Goal: Find specific page/section: Find specific page/section

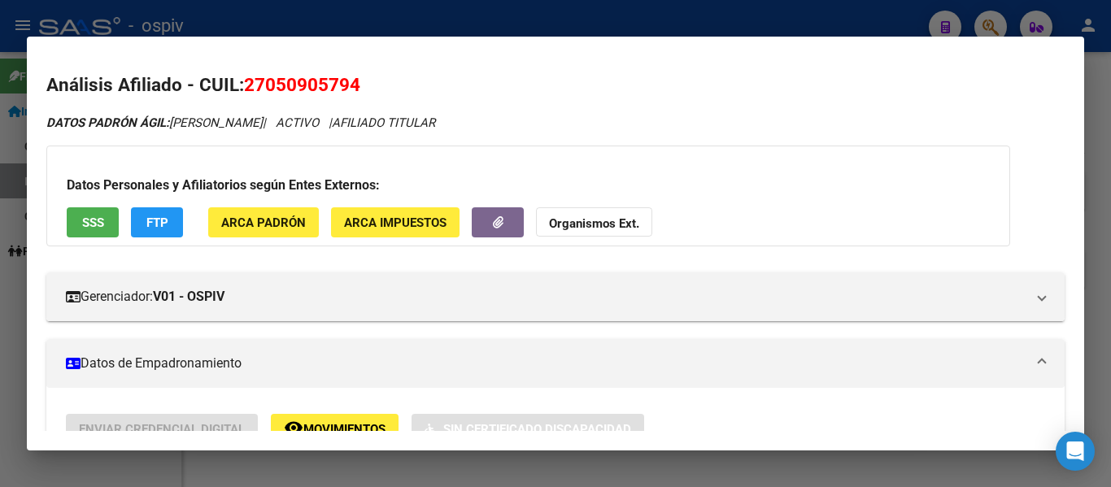
click at [292, 23] on div at bounding box center [555, 243] width 1111 height 487
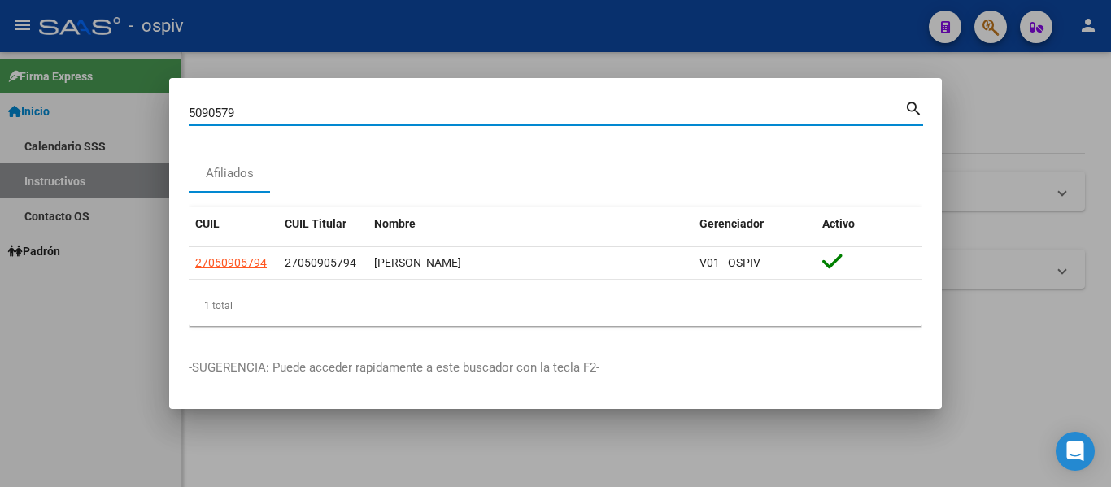
drag, startPoint x: 259, startPoint y: 105, endPoint x: 246, endPoint y: 114, distance: 15.8
click at [250, 111] on input "5090579" at bounding box center [547, 113] width 716 height 15
type input "5"
type input "23137058"
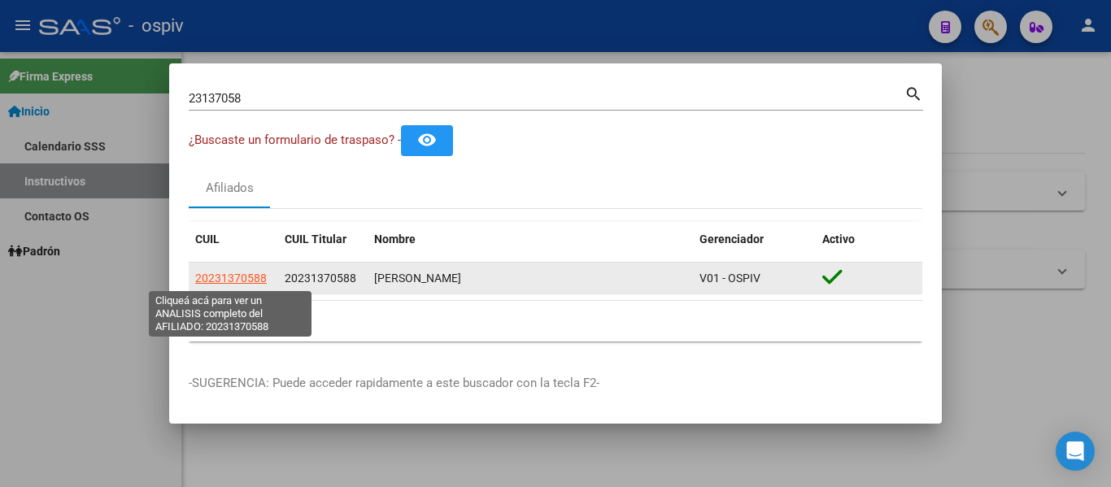
click at [243, 274] on span "20231370588" at bounding box center [231, 278] width 72 height 13
type textarea "20231370588"
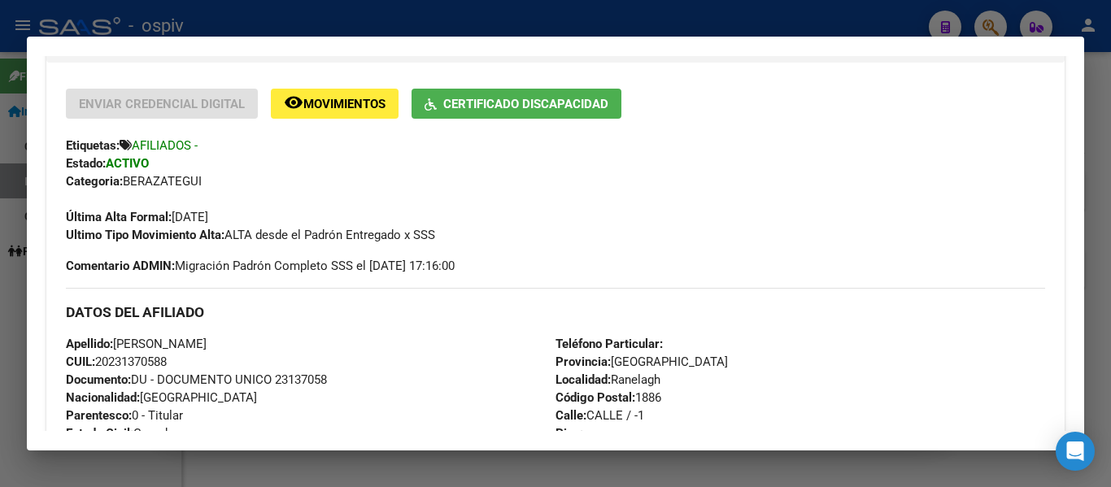
scroll to position [244, 0]
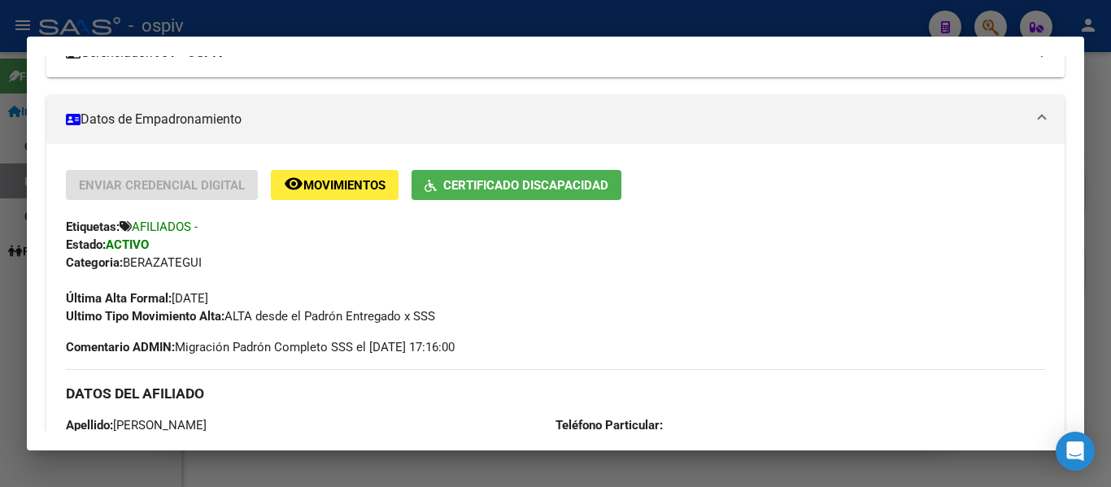
drag, startPoint x: 391, startPoint y: 60, endPoint x: 410, endPoint y: 59, distance: 18.7
click at [390, 60] on mat-panel-title "Gerenciador: V01 - OSPIV" at bounding box center [546, 53] width 960 height 20
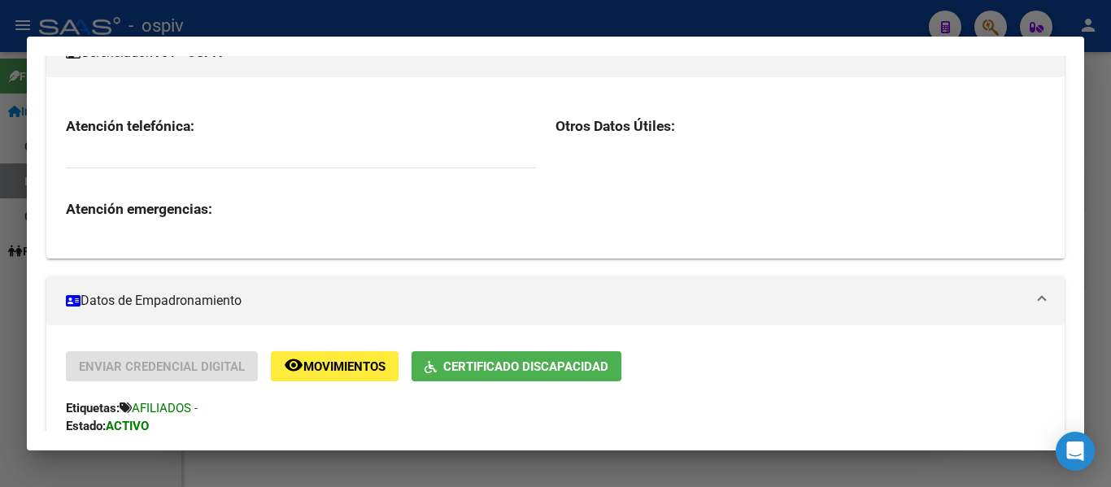
click at [473, 29] on div at bounding box center [555, 243] width 1111 height 487
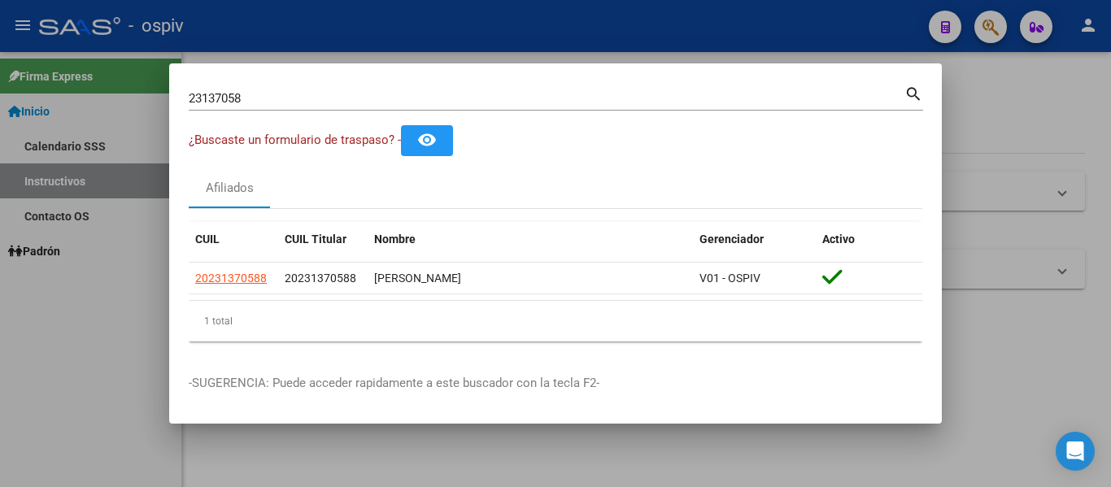
click at [700, 89] on div "23137058 Buscar (apellido, dni, [PERSON_NAME], [PERSON_NAME], cuit, obra social)" at bounding box center [547, 98] width 716 height 24
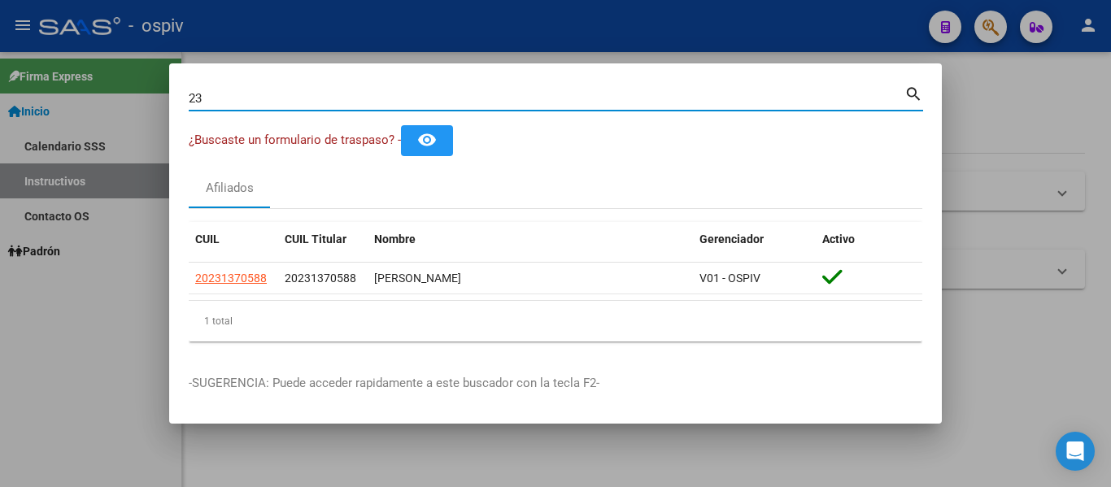
type input "2"
click at [276, 91] on input "47634437" at bounding box center [547, 98] width 716 height 15
type input "4"
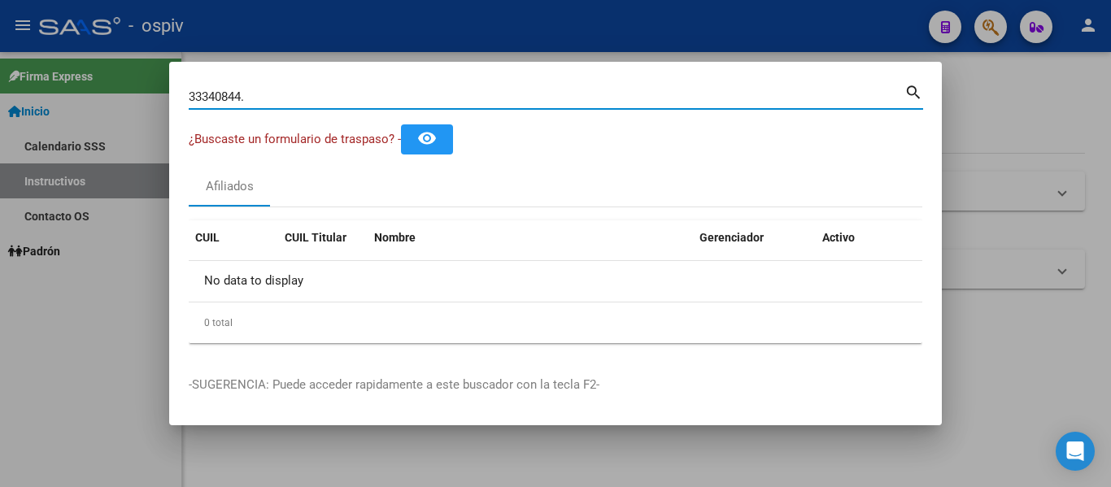
type input "33340844"
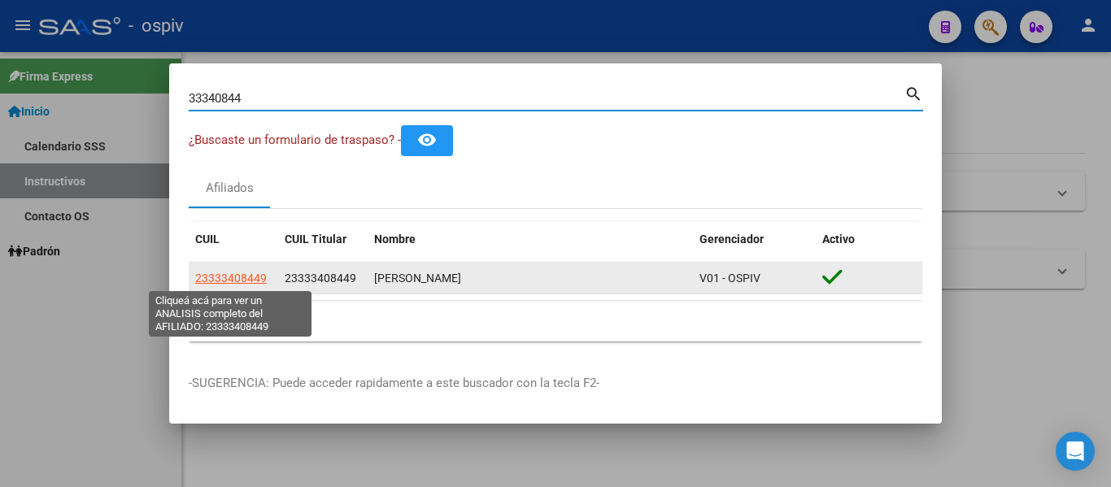
click at [217, 285] on span "23333408449" at bounding box center [231, 278] width 72 height 13
type textarea "23333408449"
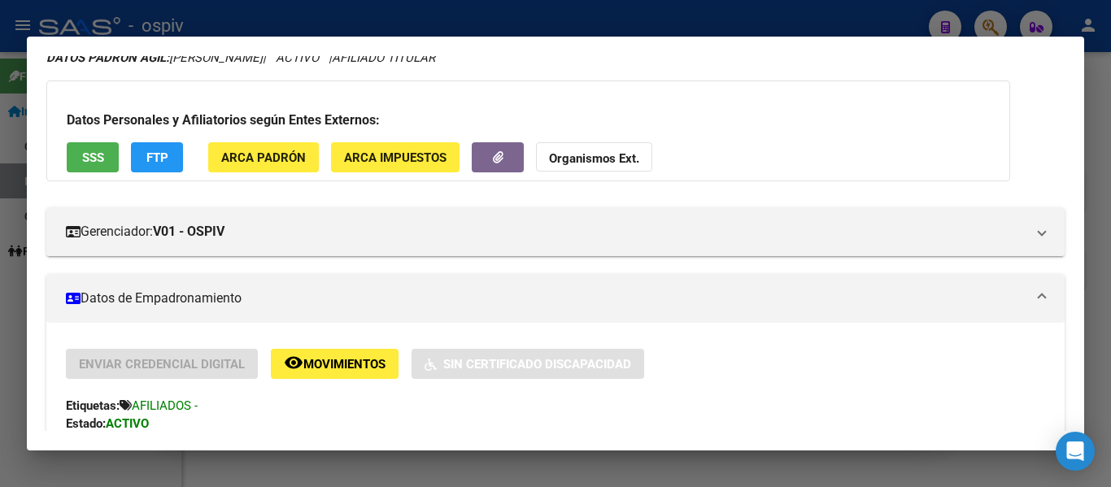
scroll to position [0, 0]
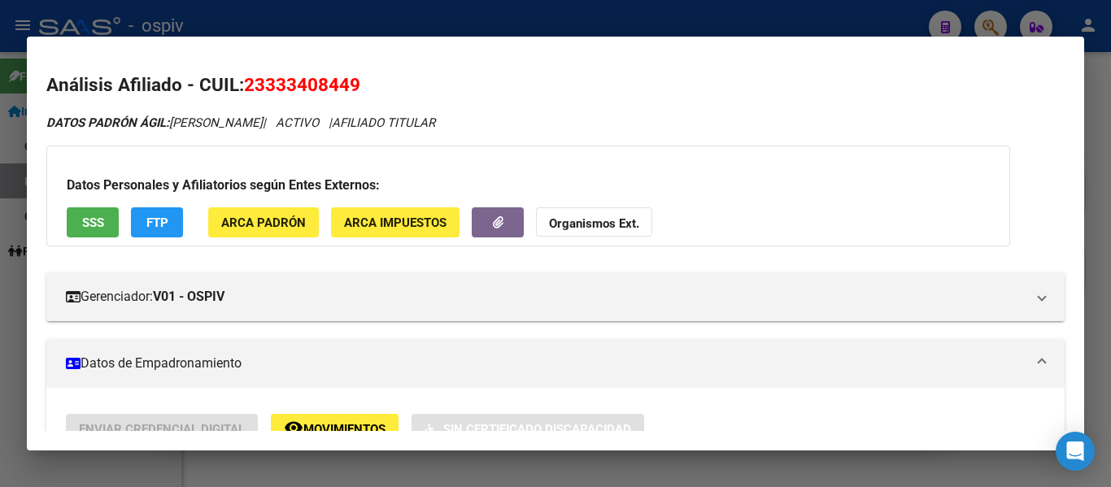
click at [340, 34] on div at bounding box center [555, 243] width 1111 height 487
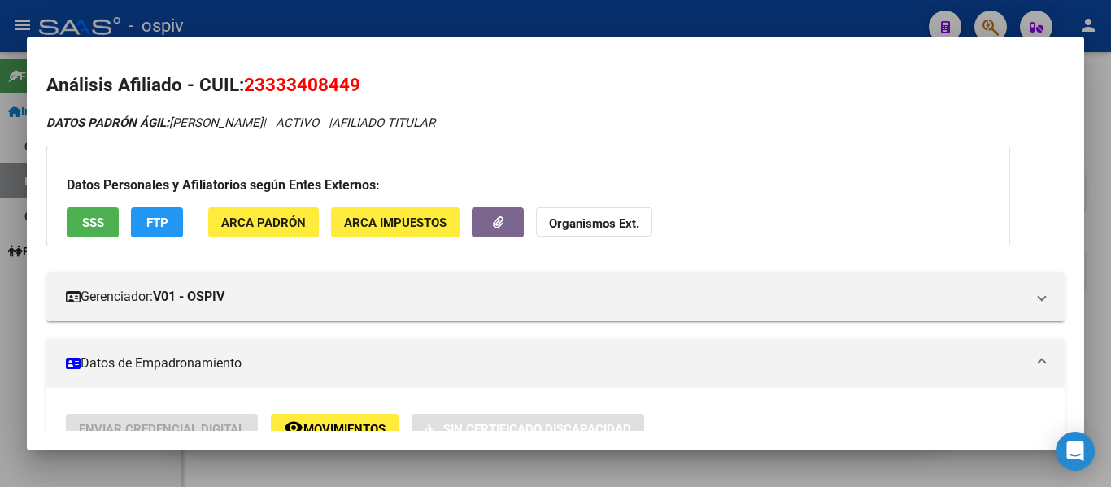
click at [347, 28] on div at bounding box center [555, 243] width 1111 height 487
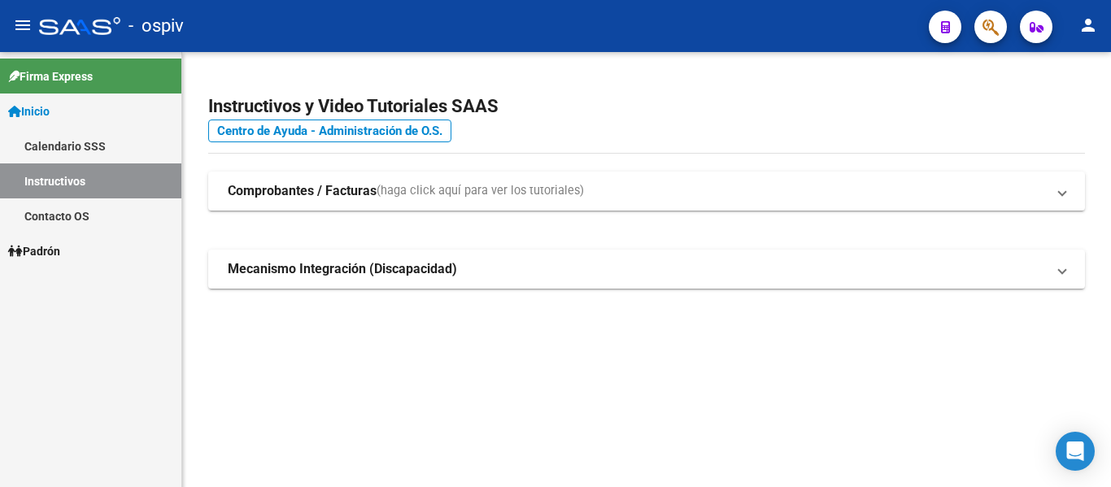
click at [978, 40] on div at bounding box center [985, 26] width 46 height 33
click at [980, 39] on button "button" at bounding box center [991, 27] width 33 height 33
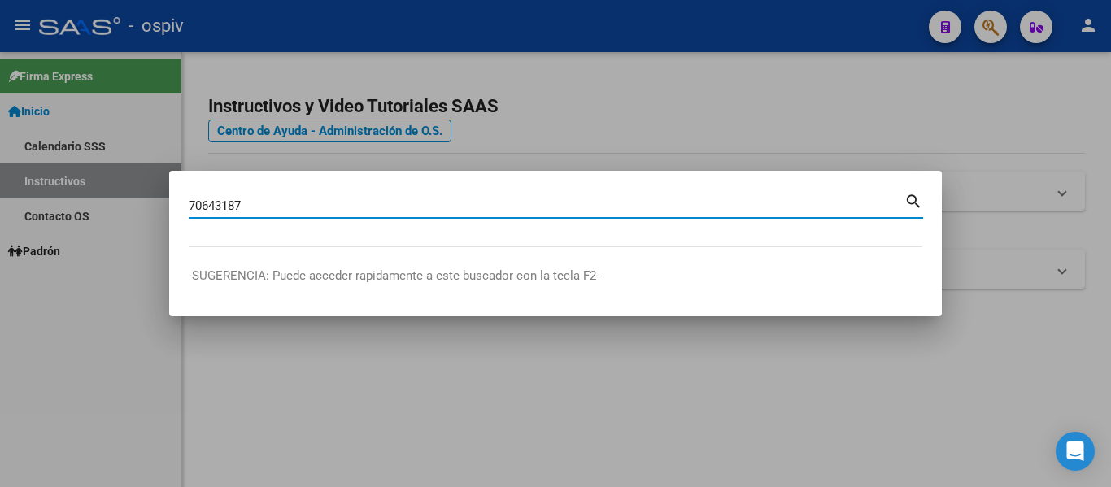
type input "70643187"
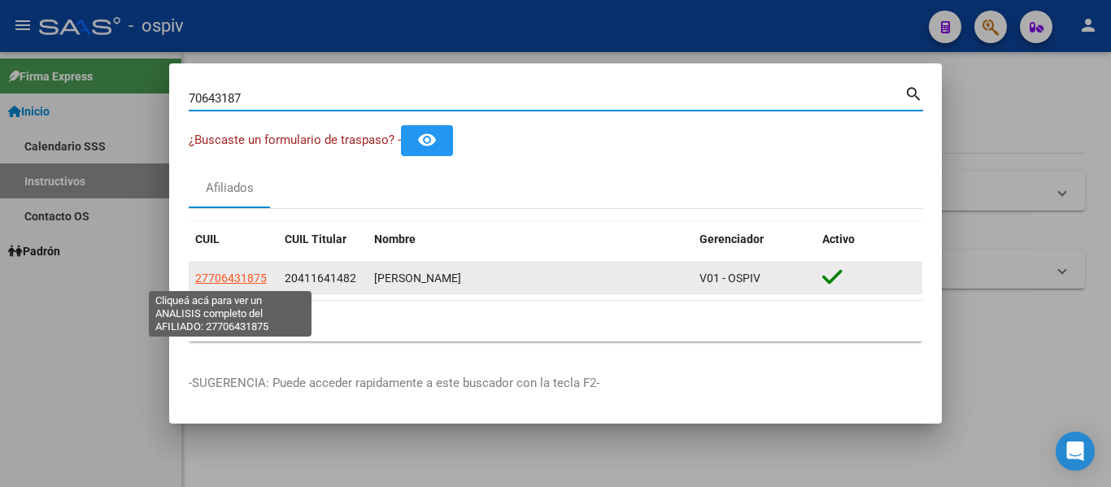
click at [251, 277] on span "27706431875" at bounding box center [231, 278] width 72 height 13
type textarea "27706431875"
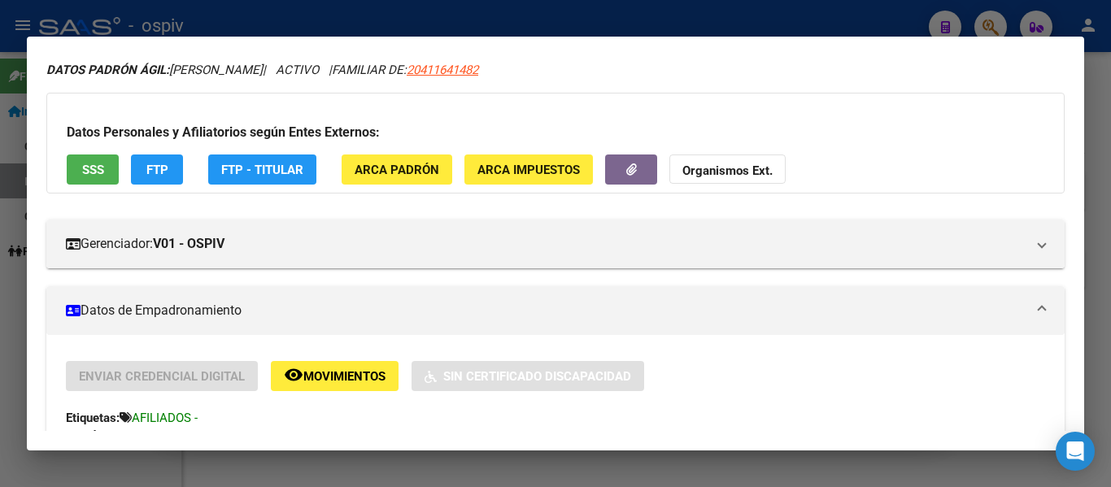
scroll to position [81, 0]
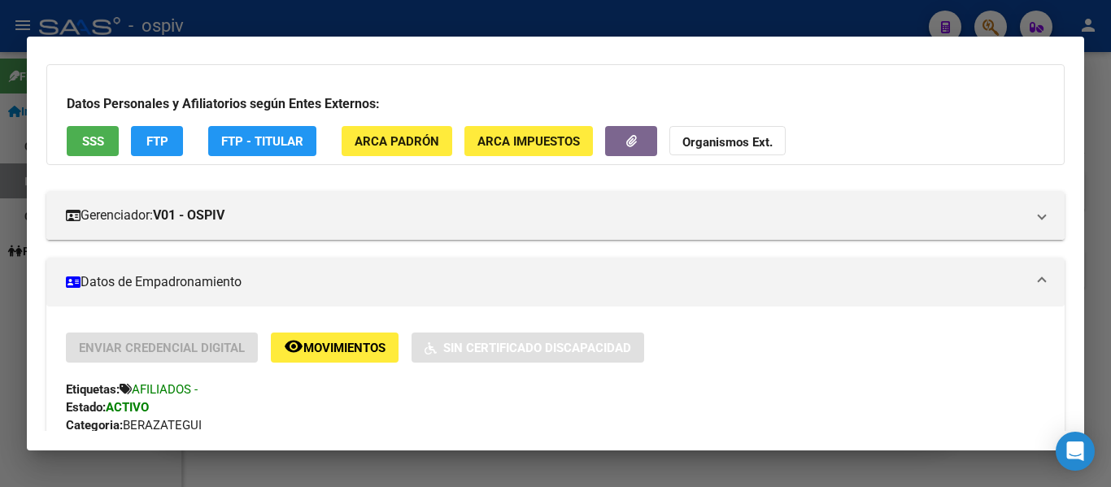
drag, startPoint x: 339, startPoint y: 27, endPoint x: 356, endPoint y: 26, distance: 16.3
click at [340, 27] on div at bounding box center [555, 243] width 1111 height 487
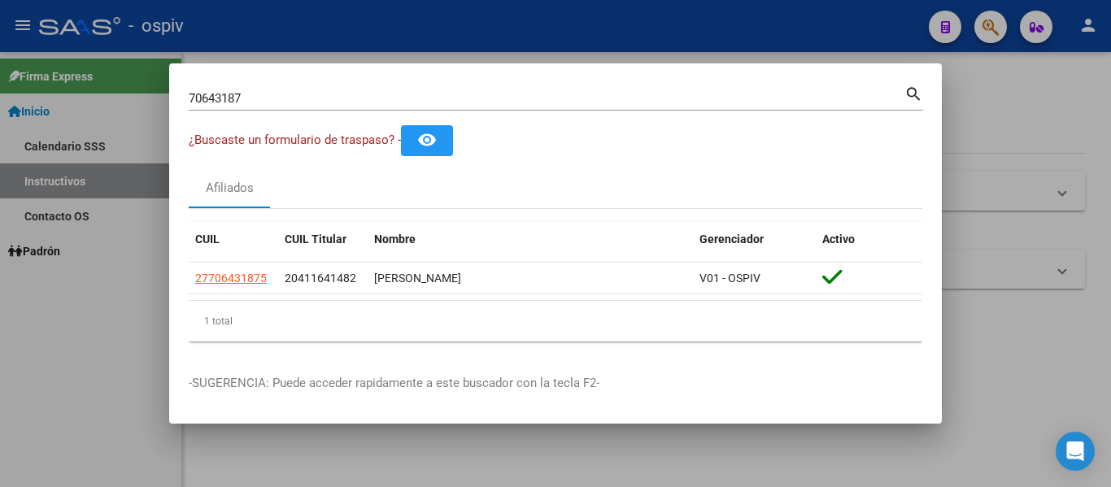
click at [393, 81] on mat-dialog-container "70643187 Buscar (apellido, dni, cuil, nro traspaso, cuit, obra social) search ¿…" at bounding box center [555, 243] width 773 height 361
click at [390, 99] on input "70643187" at bounding box center [547, 98] width 716 height 15
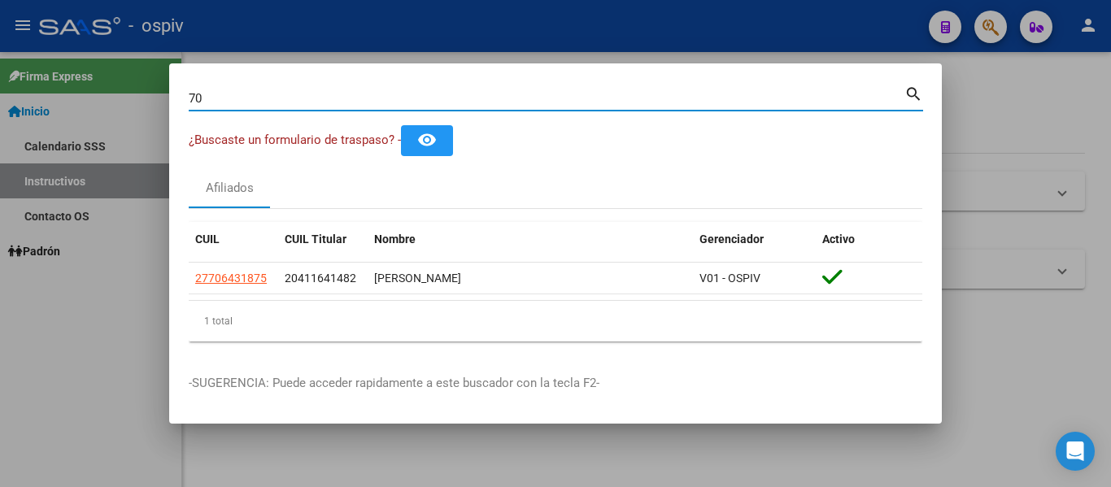
type input "7"
type input "53198183"
drag, startPoint x: 301, startPoint y: 98, endPoint x: 127, endPoint y: 89, distance: 174.3
click at [126, 99] on div "53198183 Buscar (apellido, dni, cuil, nro traspaso, cuit, obra social) search ¿…" at bounding box center [555, 243] width 1111 height 487
paste input "53803421"
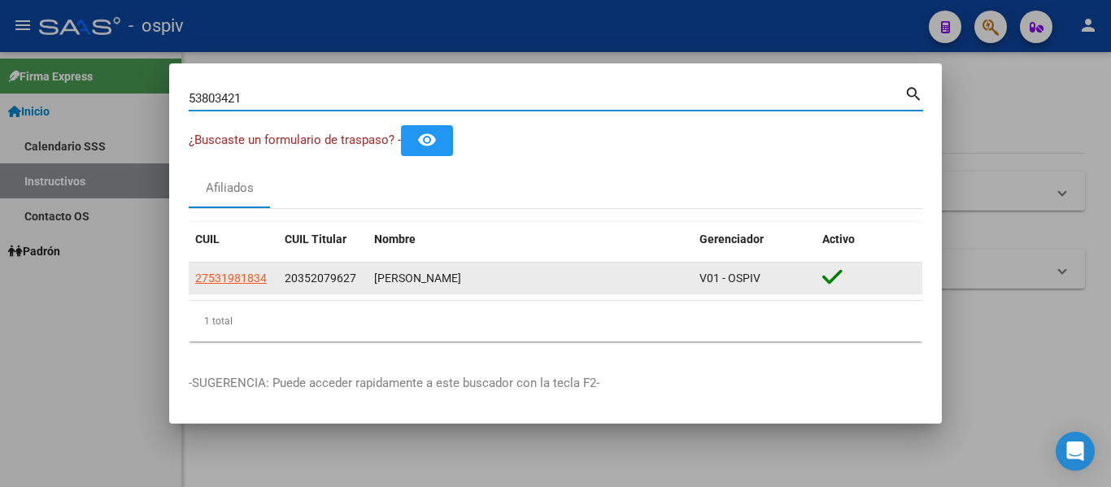
type input "53803421"
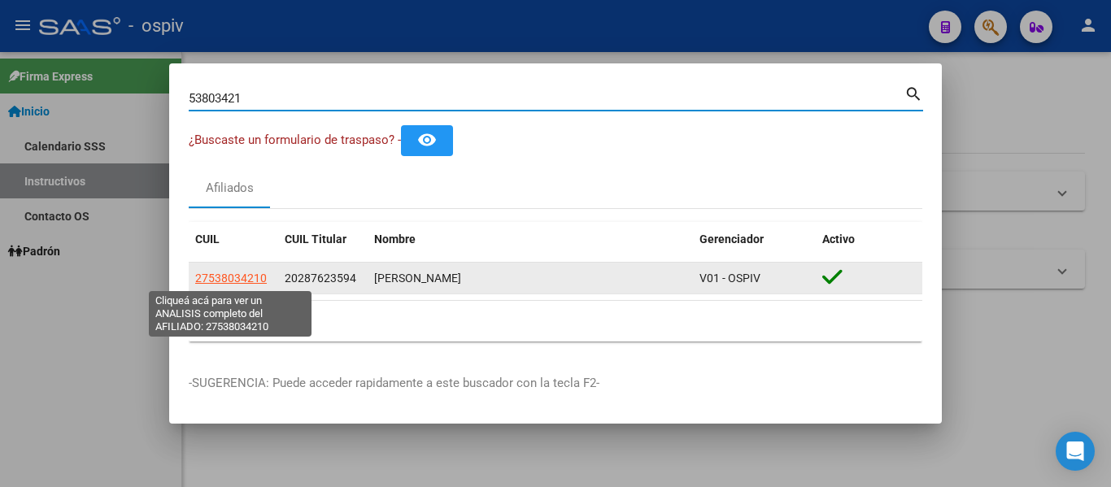
click at [242, 283] on span "27538034210" at bounding box center [231, 278] width 72 height 13
type textarea "27538034210"
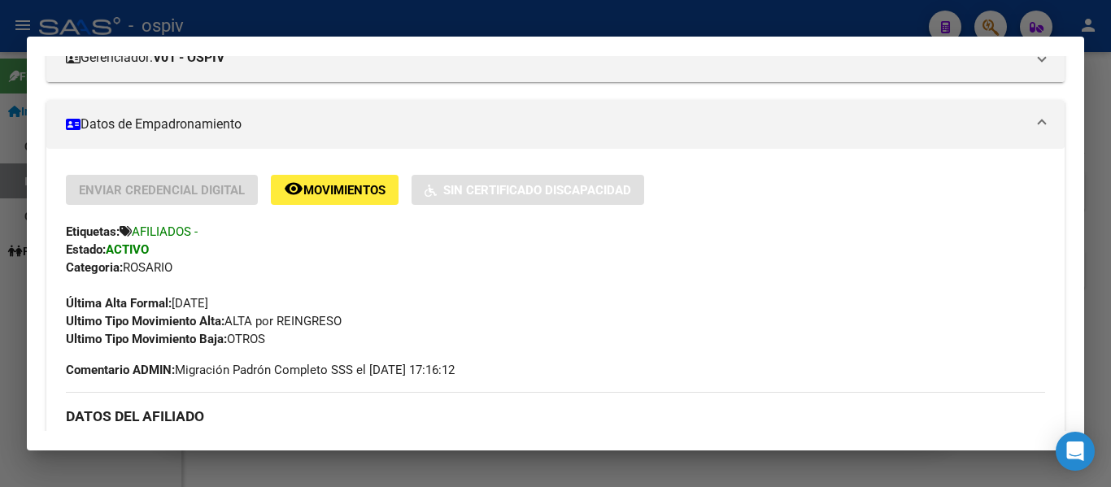
scroll to position [244, 0]
